Goal: Check status: Check status

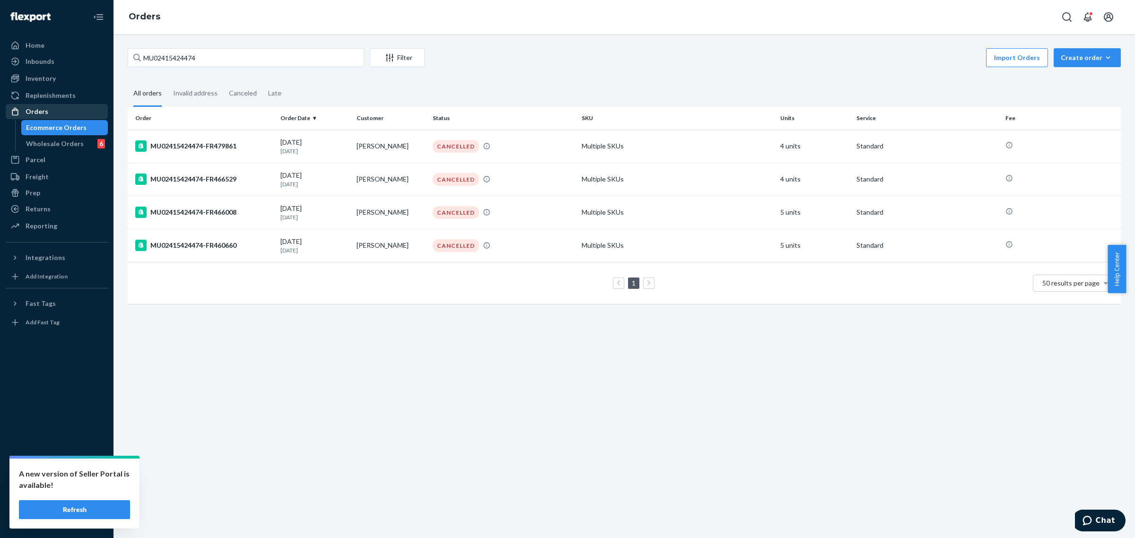
click at [47, 110] on div "Orders" at bounding box center [57, 111] width 100 height 13
click at [218, 50] on input "MU02415424474" at bounding box center [246, 57] width 237 height 19
paste input "51752"
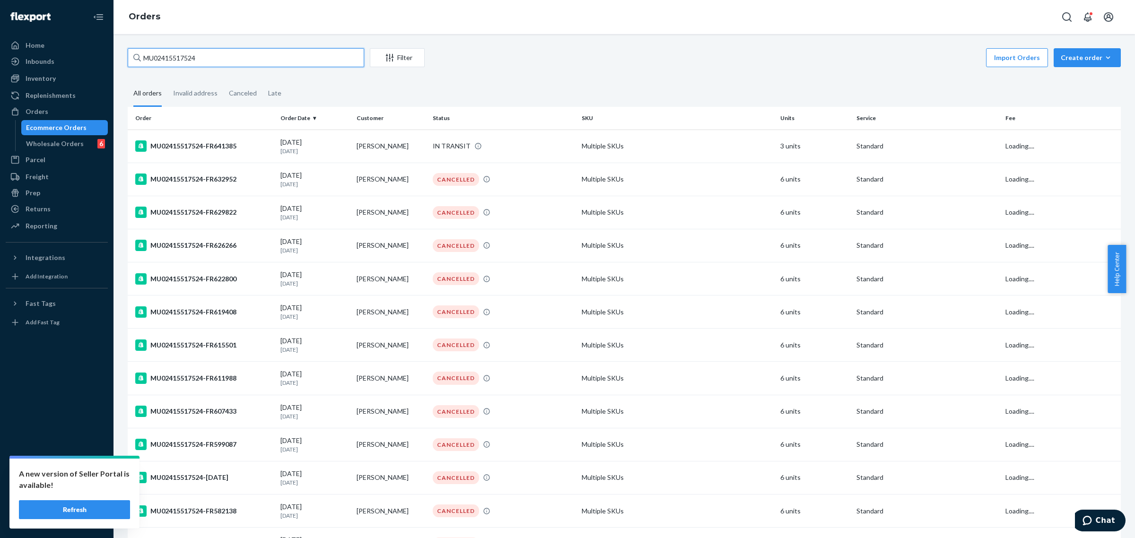
type input "MU02415517524"
click at [574, 58] on div "Import Orders Create order Ecommerce order Removal order" at bounding box center [776, 58] width 691 height 21
click at [372, 156] on td "[PERSON_NAME]" at bounding box center [391, 146] width 76 height 33
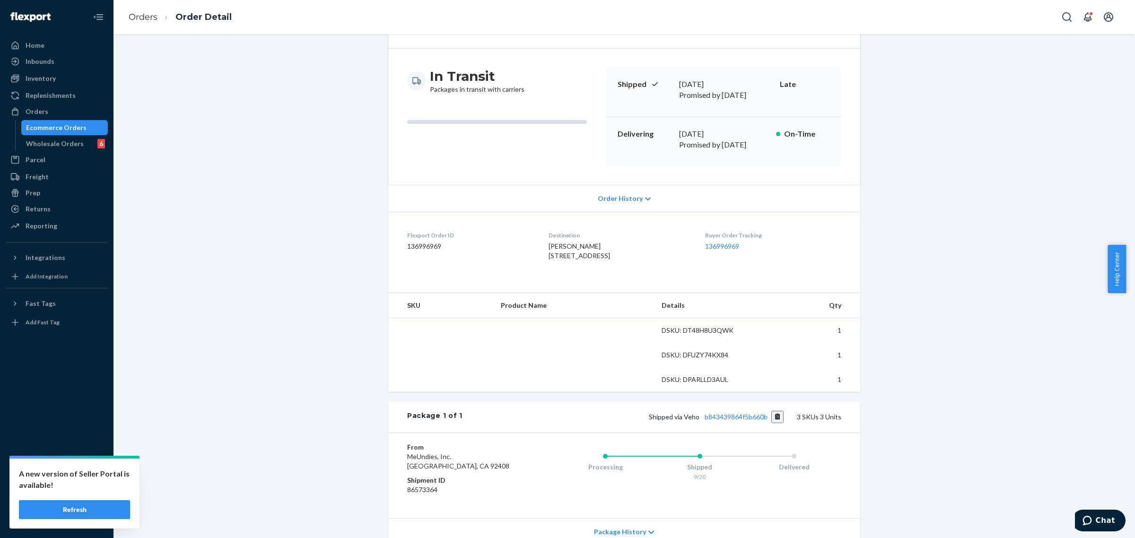
scroll to position [118, 0]
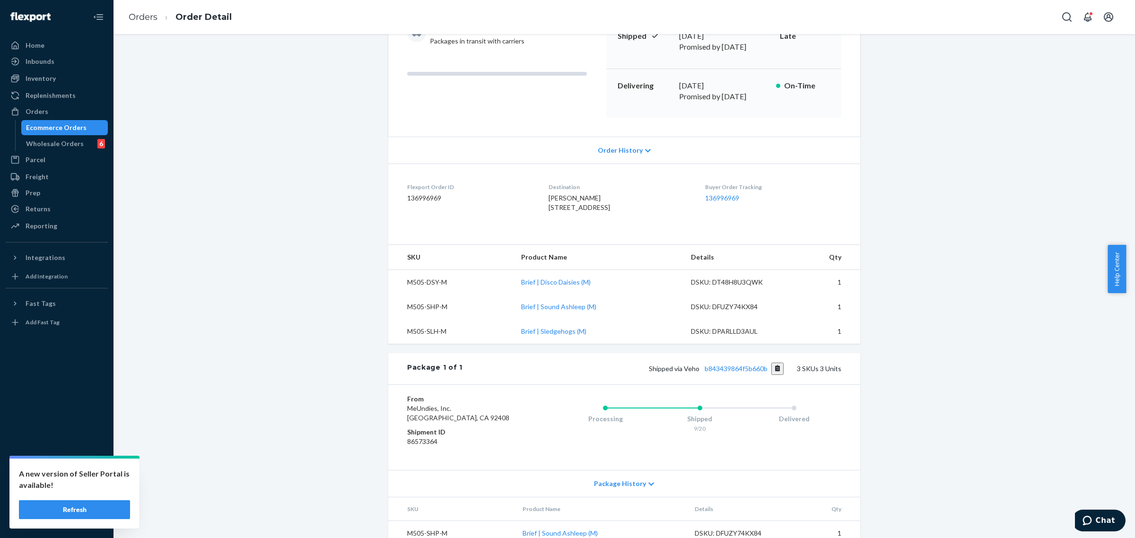
click at [627, 146] on span "Order History" at bounding box center [620, 150] width 45 height 9
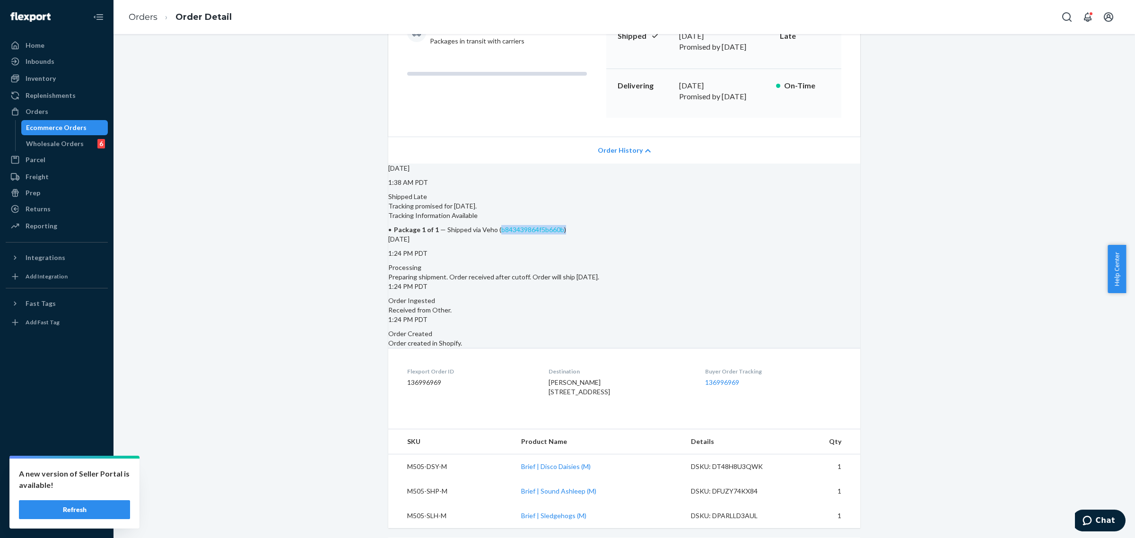
drag, startPoint x: 657, startPoint y: 235, endPoint x: 585, endPoint y: 234, distance: 71.9
click at [585, 234] on li "Package 1 of 1 — Shipped via Veho ( b843439864f5b660b )" at bounding box center [624, 229] width 472 height 9
copy span "b843439864f5b660b )"
